Goal: Complete application form

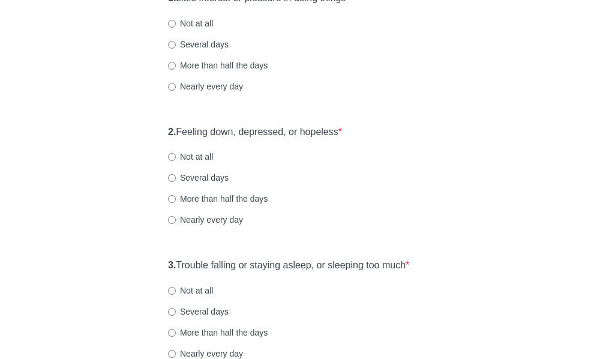
scroll to position [240, 0]
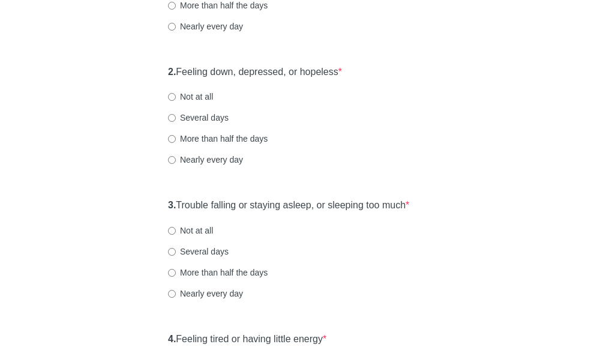
click at [204, 124] on label "Several days" at bounding box center [198, 118] width 61 height 12
click at [176, 122] on input "Several days" at bounding box center [172, 118] width 8 height 8
radio input "true"
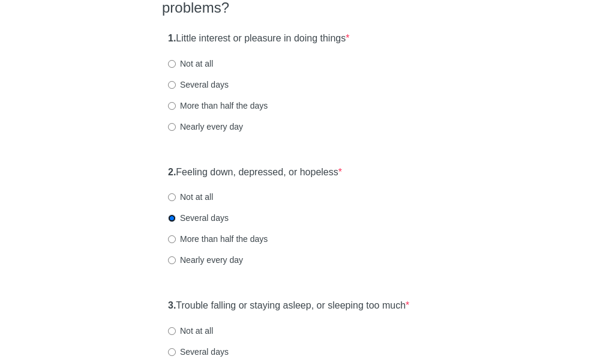
scroll to position [120, 0]
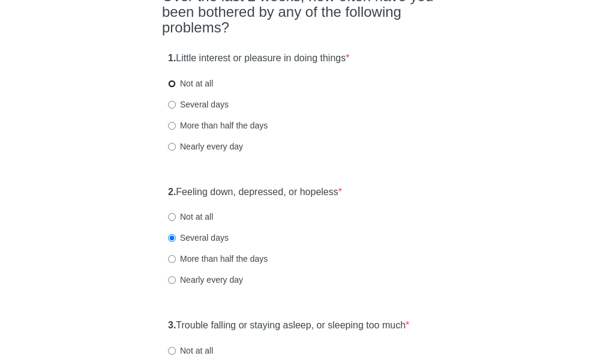
click at [175, 88] on input "Not at all" at bounding box center [172, 84] width 8 height 8
radio input "true"
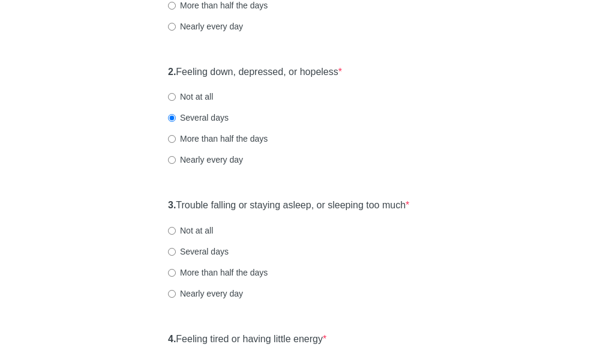
scroll to position [300, 0]
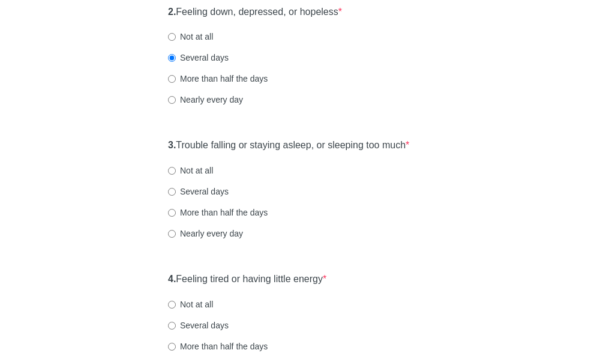
click at [215, 197] on label "Several days" at bounding box center [198, 191] width 61 height 12
click at [176, 196] on input "Several days" at bounding box center [172, 192] width 8 height 8
radio input "true"
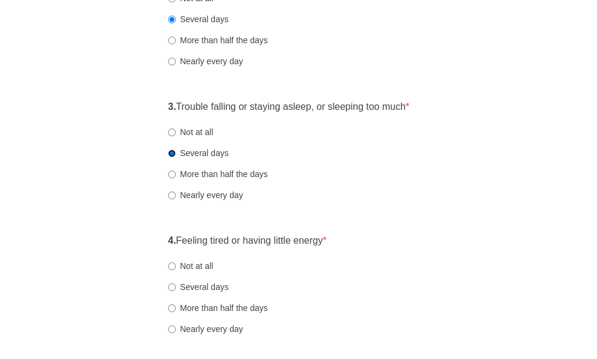
scroll to position [360, 0]
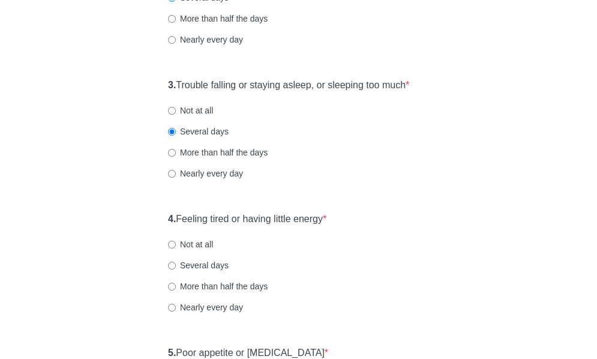
click at [196, 169] on div "3. Trouble falling or staying asleep, or sleeping too much * Not at all Several…" at bounding box center [298, 135] width 273 height 125
click at [203, 158] on label "More than half the days" at bounding box center [218, 152] width 100 height 12
click at [176, 157] on input "More than half the days" at bounding box center [172, 153] width 8 height 8
radio input "true"
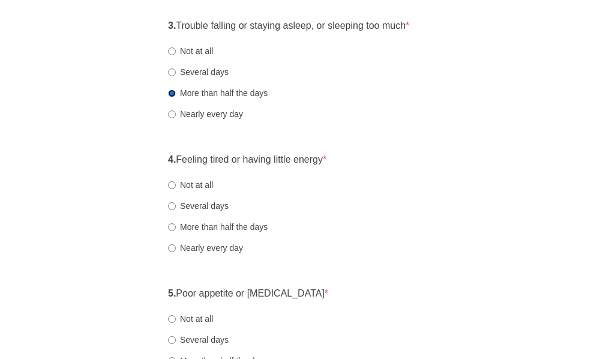
scroll to position [420, 0]
click at [192, 215] on div "4. Feeling tired or having little energy * Not at all Several days More than ha…" at bounding box center [298, 208] width 273 height 125
click at [197, 190] on label "Not at all" at bounding box center [190, 184] width 45 height 12
click at [176, 188] on input "Not at all" at bounding box center [172, 185] width 8 height 8
radio input "true"
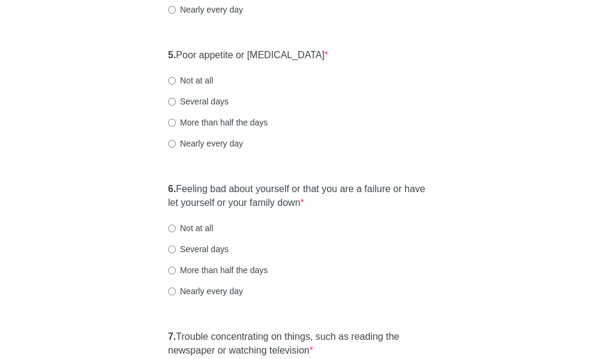
scroll to position [660, 0]
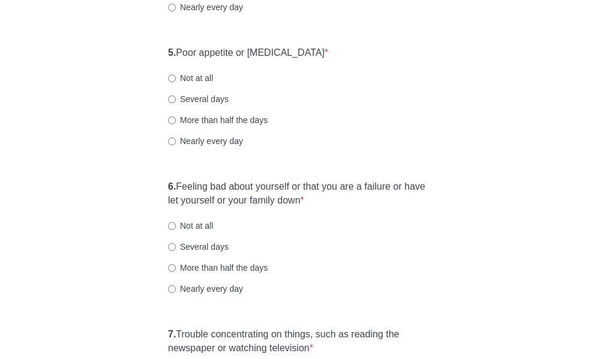
click at [188, 84] on label "Not at all" at bounding box center [190, 78] width 45 height 12
click at [176, 82] on input "Not at all" at bounding box center [172, 78] width 8 height 8
radio input "true"
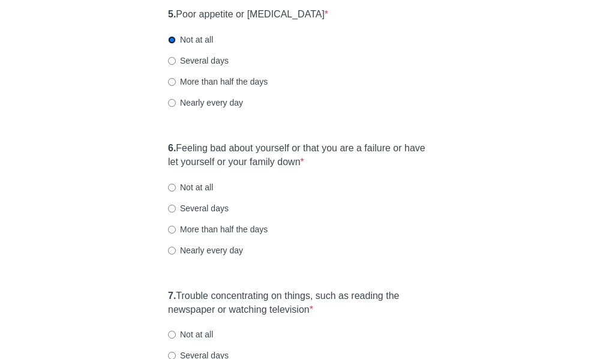
scroll to position [720, 0]
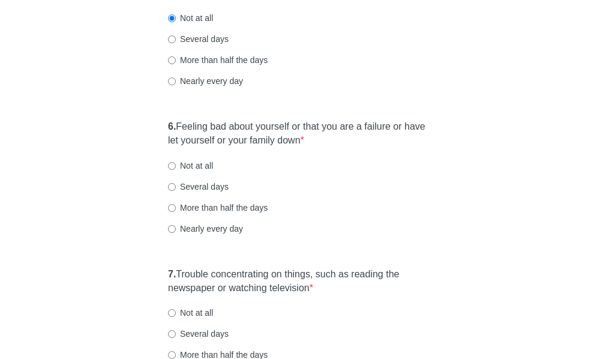
click at [194, 172] on label "Not at all" at bounding box center [190, 166] width 45 height 12
click at [176, 170] on input "Not at all" at bounding box center [172, 166] width 8 height 8
radio input "true"
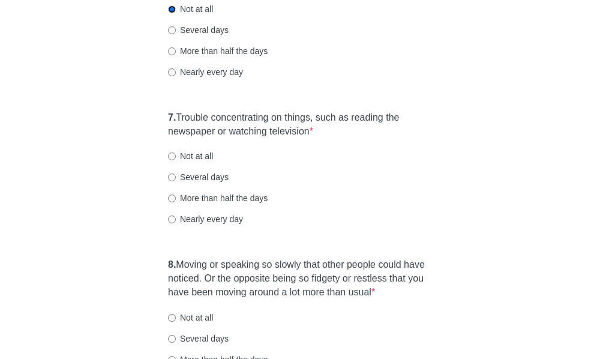
scroll to position [900, 0]
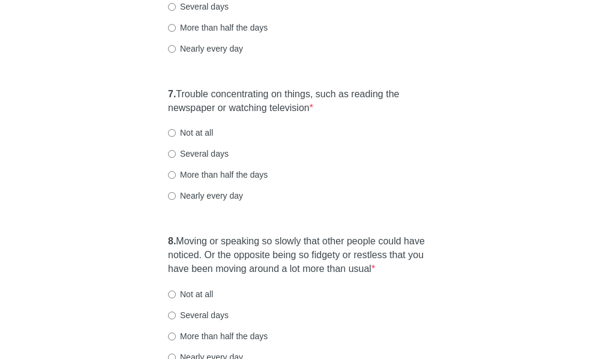
click at [198, 160] on label "Several days" at bounding box center [198, 154] width 61 height 12
click at [176, 158] on input "Several days" at bounding box center [172, 154] width 8 height 8
radio input "true"
click at [201, 139] on label "Not at all" at bounding box center [190, 133] width 45 height 12
click at [176, 137] on input "Not at all" at bounding box center [172, 133] width 8 height 8
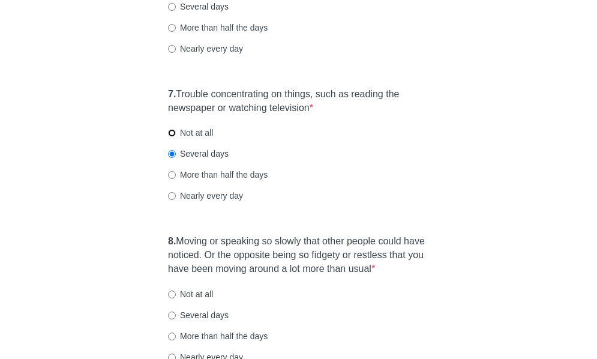
radio input "true"
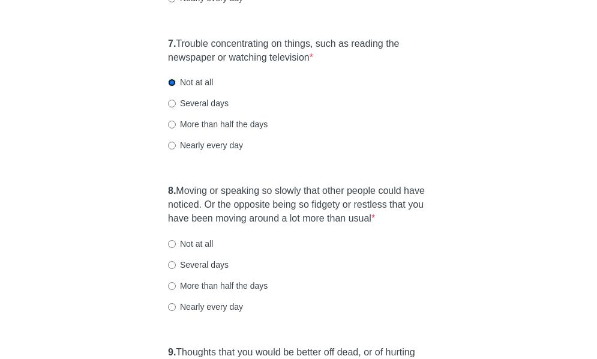
scroll to position [1020, 0]
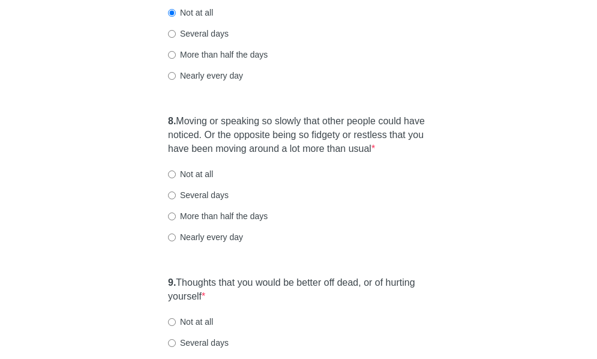
click at [196, 180] on label "Not at all" at bounding box center [190, 174] width 45 height 12
click at [176, 178] on input "Not at all" at bounding box center [172, 174] width 8 height 8
radio input "true"
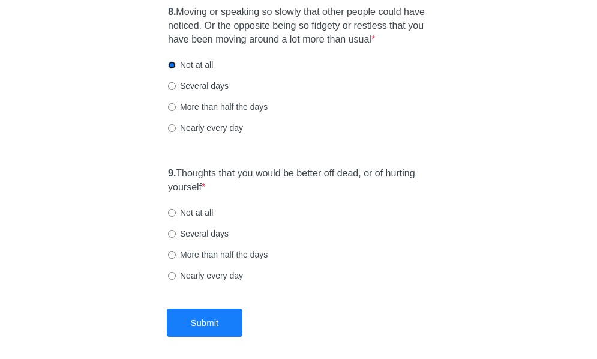
scroll to position [1140, 0]
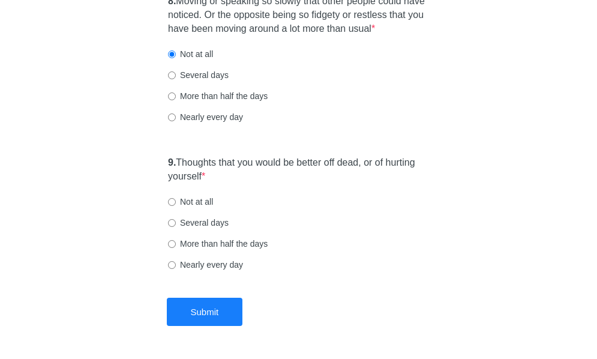
click at [191, 208] on label "Not at all" at bounding box center [190, 202] width 45 height 12
click at [176, 206] on input "Not at all" at bounding box center [172, 202] width 8 height 8
radio input "true"
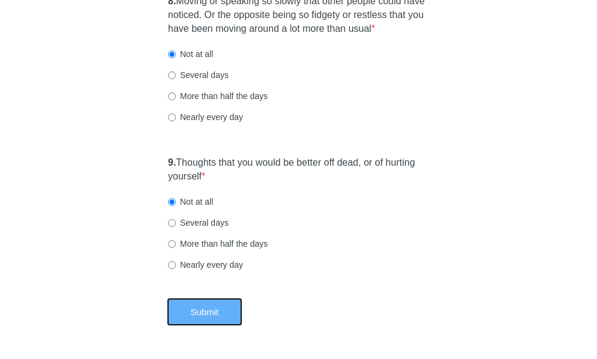
click at [203, 326] on button "Submit" at bounding box center [205, 312] width 76 height 28
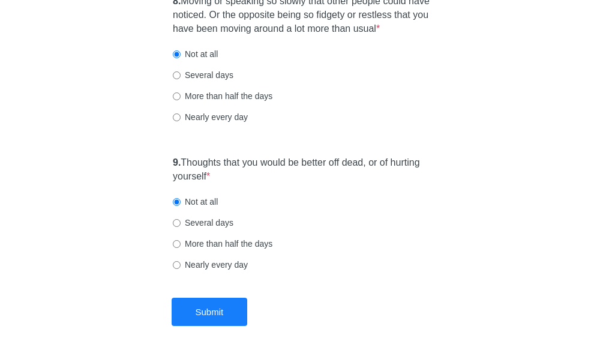
scroll to position [0, 0]
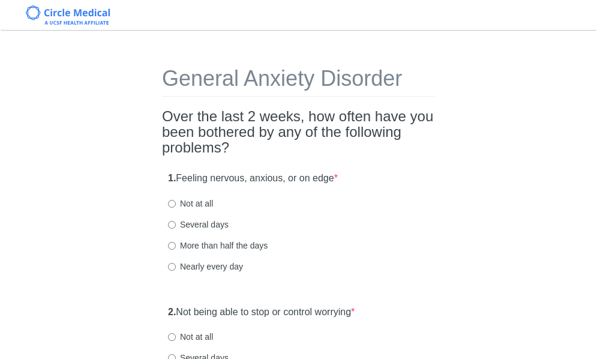
scroll to position [60, 0]
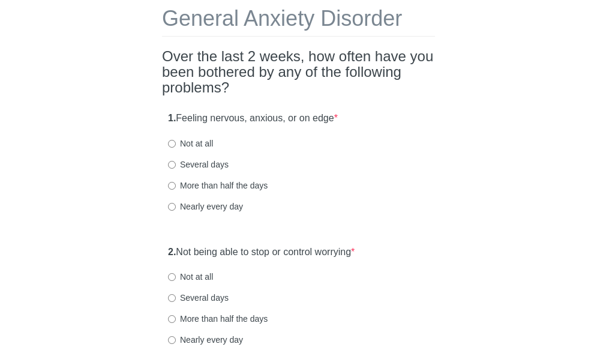
click at [230, 179] on label "More than half the days" at bounding box center [218, 185] width 100 height 12
click at [176, 182] on input "More than half the days" at bounding box center [172, 186] width 8 height 8
radio input "true"
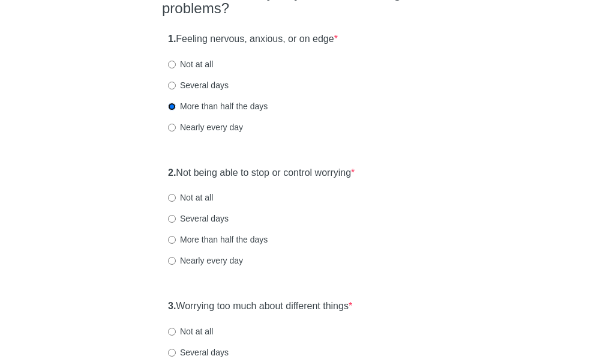
scroll to position [180, 0]
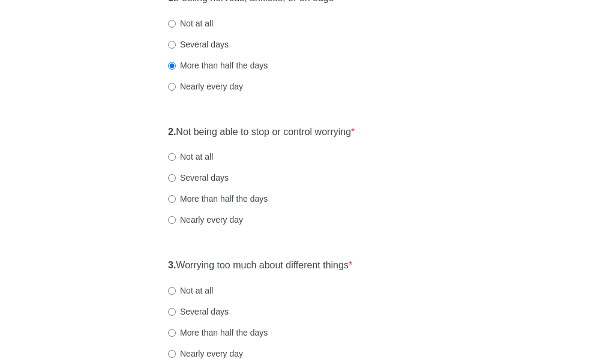
click at [213, 194] on label "More than half the days" at bounding box center [218, 199] width 100 height 12
click at [176, 195] on input "More than half the days" at bounding box center [172, 199] width 8 height 8
radio input "true"
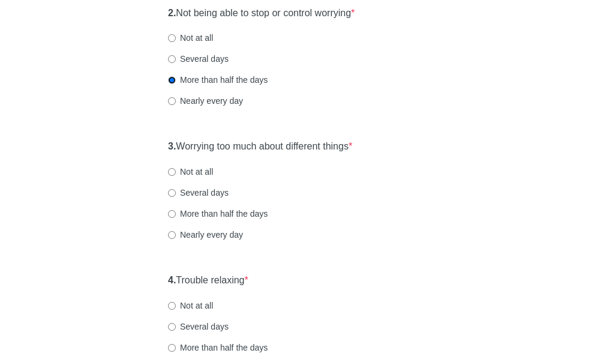
scroll to position [300, 0]
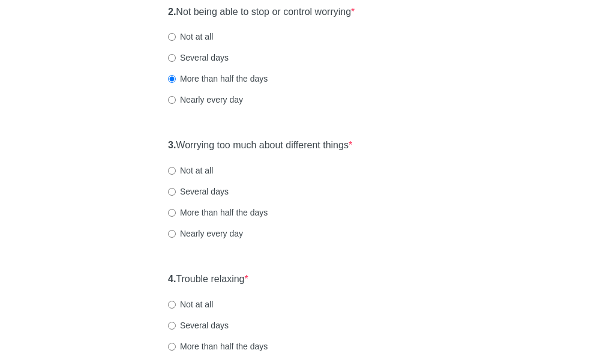
click at [194, 169] on label "Not at all" at bounding box center [190, 170] width 45 height 12
click at [176, 169] on input "Not at all" at bounding box center [172, 171] width 8 height 8
radio input "true"
click at [182, 35] on label "Not at all" at bounding box center [190, 37] width 45 height 12
click at [176, 35] on input "Not at all" at bounding box center [172, 37] width 8 height 8
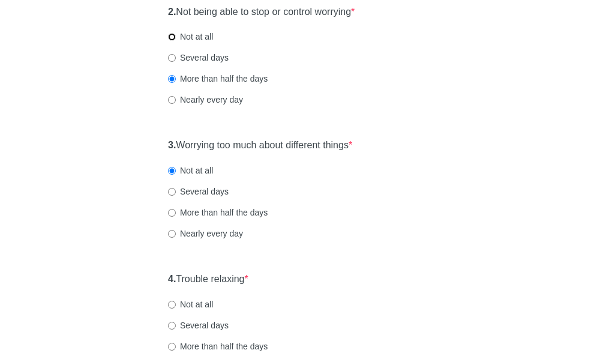
radio input "true"
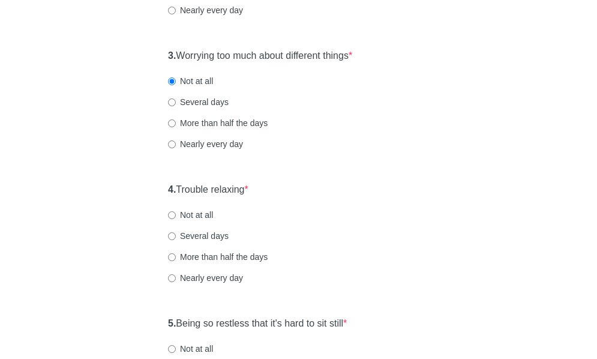
scroll to position [420, 0]
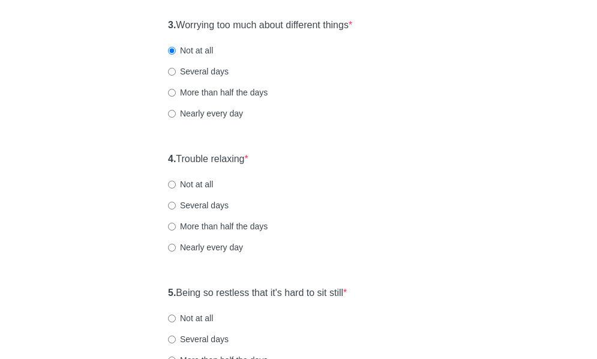
click at [200, 183] on label "Not at all" at bounding box center [190, 184] width 45 height 12
click at [176, 183] on input "Not at all" at bounding box center [172, 185] width 8 height 8
radio input "true"
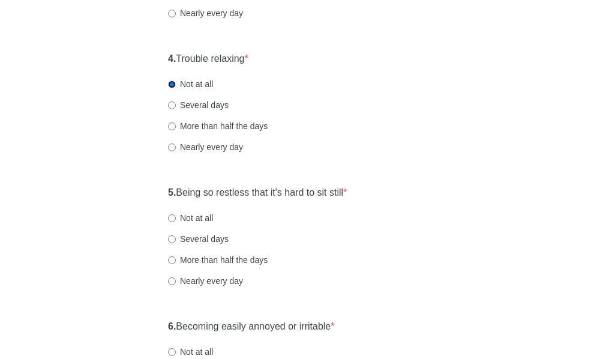
scroll to position [540, 0]
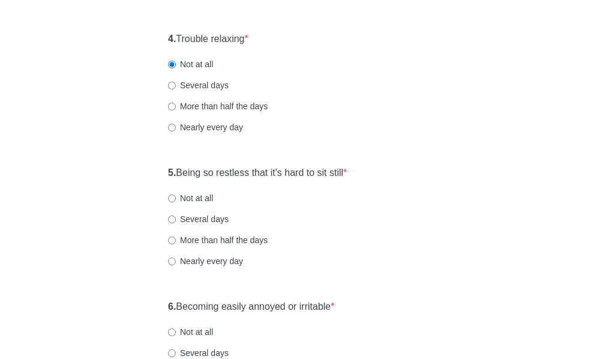
click at [194, 203] on label "Not at all" at bounding box center [190, 198] width 45 height 12
click at [176, 202] on input "Not at all" at bounding box center [172, 198] width 8 height 8
radio input "true"
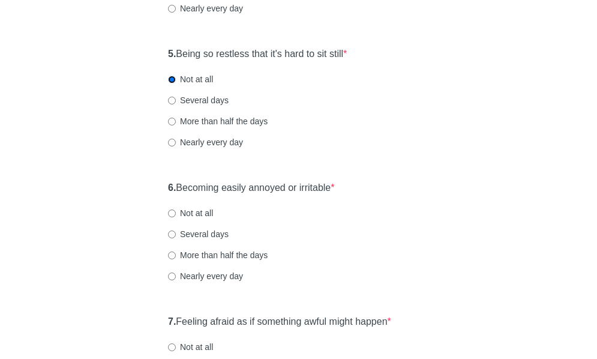
scroll to position [660, 0]
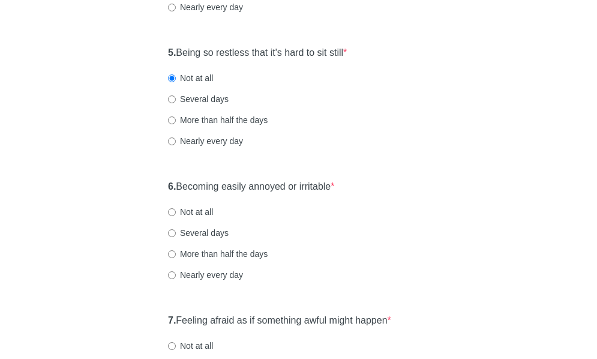
click at [202, 216] on label "Not at all" at bounding box center [190, 212] width 45 height 12
click at [176, 216] on input "Not at all" at bounding box center [172, 212] width 8 height 8
radio input "true"
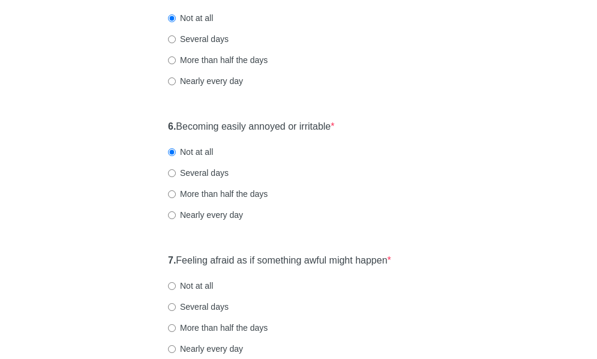
click at [206, 173] on label "Several days" at bounding box center [198, 173] width 61 height 12
click at [176, 173] on input "Several days" at bounding box center [172, 173] width 8 height 8
radio input "true"
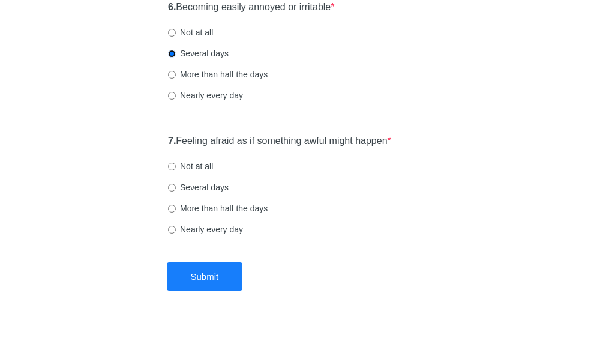
scroll to position [840, 0]
click at [210, 214] on div "7. Feeling afraid as if something awful might happen * Not at all Several days …" at bounding box center [298, 190] width 273 height 125
click at [211, 208] on label "More than half the days" at bounding box center [218, 208] width 100 height 12
click at [176, 208] on input "More than half the days" at bounding box center [172, 208] width 8 height 8
radio input "true"
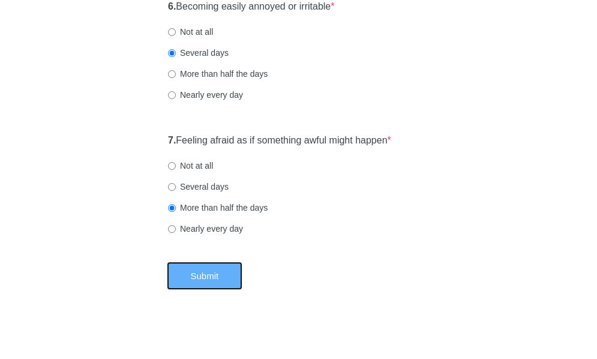
click at [205, 268] on button "Submit" at bounding box center [205, 276] width 76 height 28
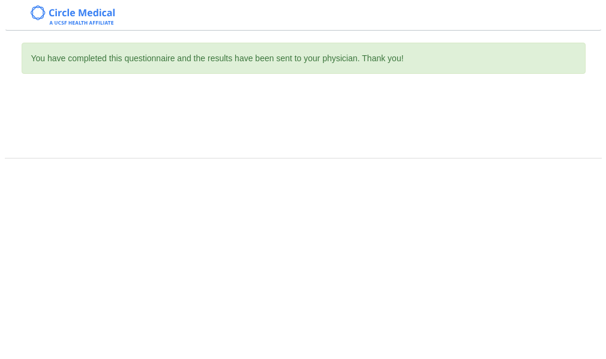
scroll to position [0, 0]
